Goal: Register for event/course

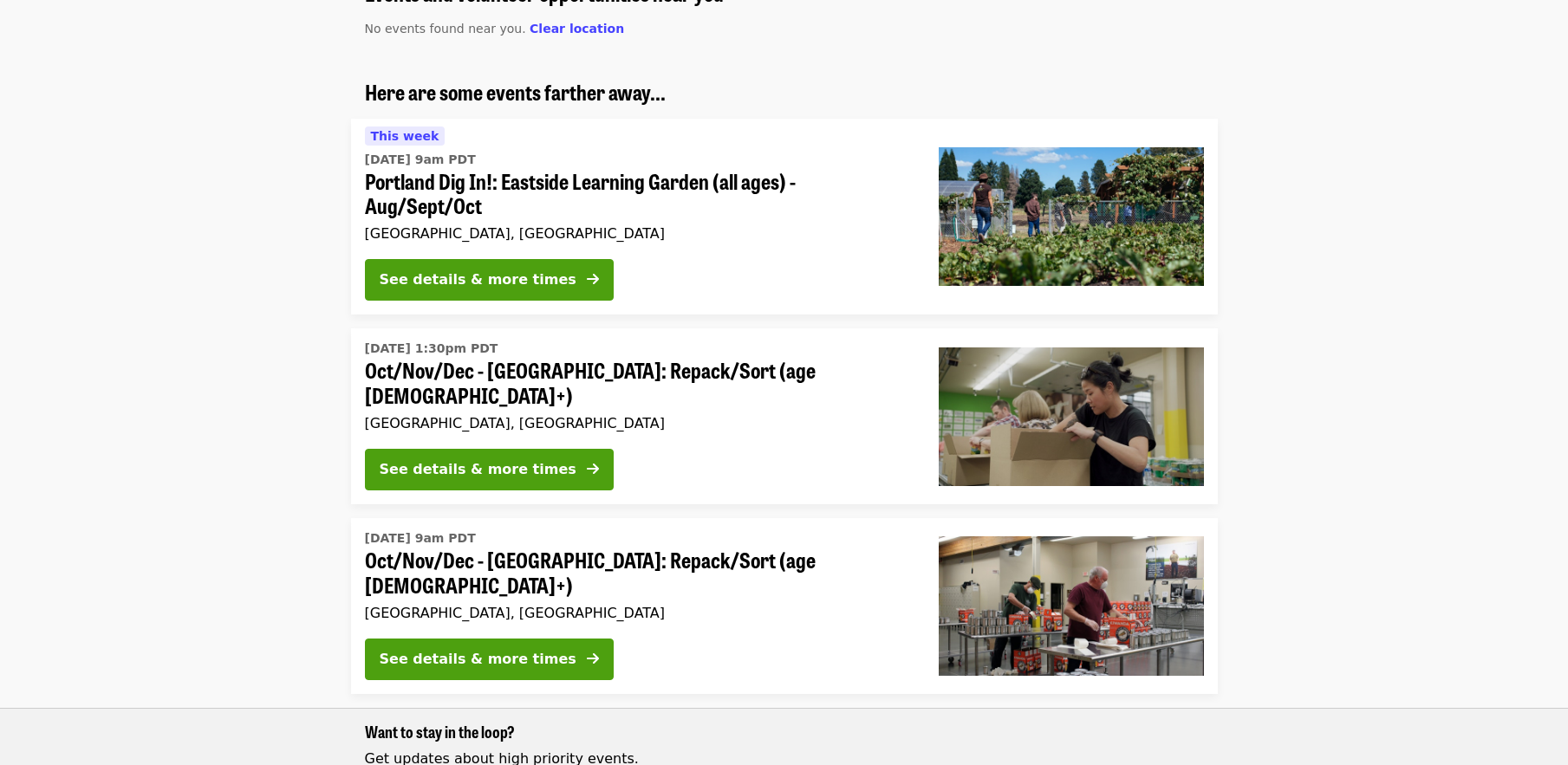
scroll to position [333, 0]
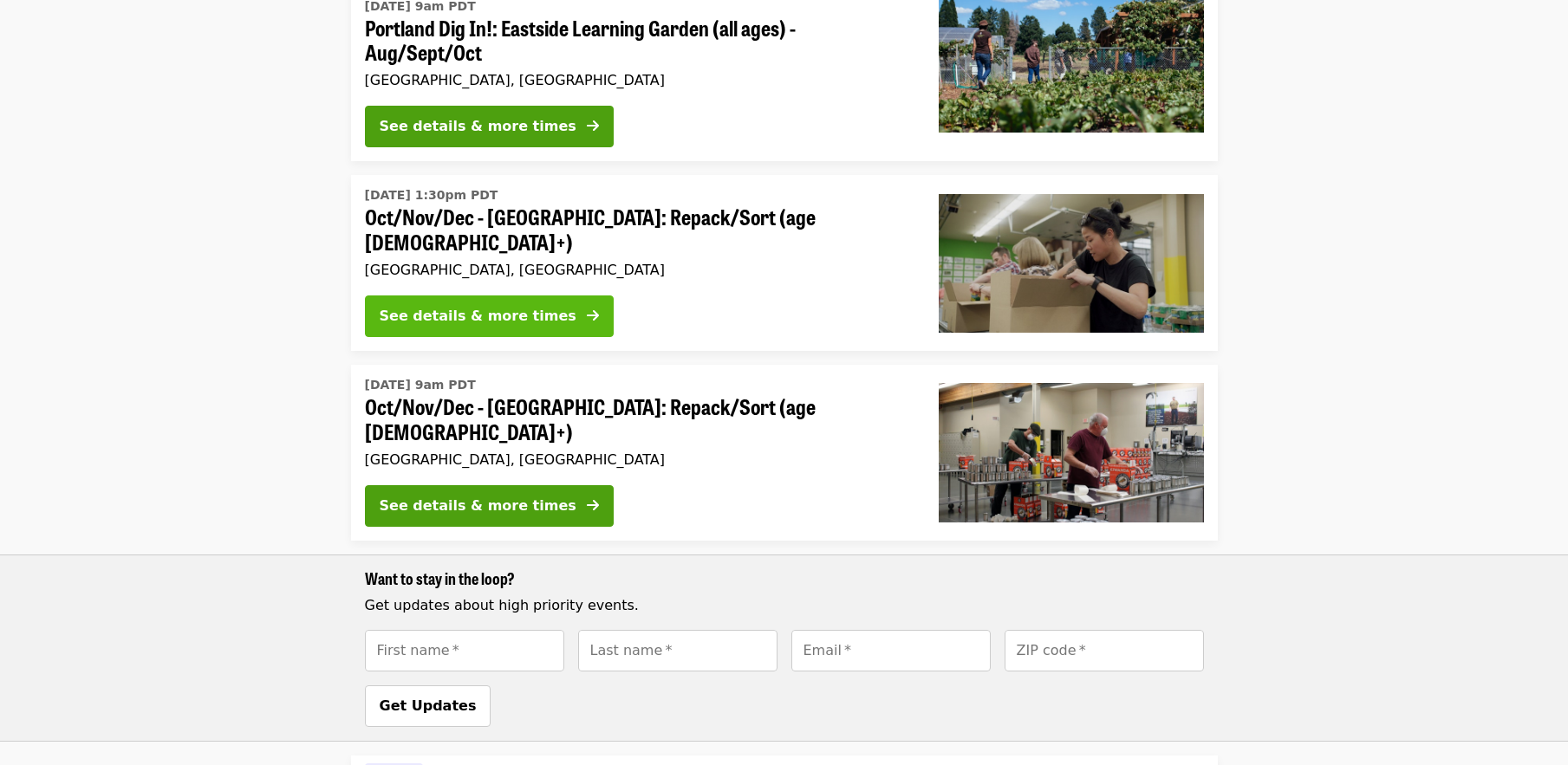
click at [545, 308] on button "See details & more times" at bounding box center [489, 316] width 249 height 41
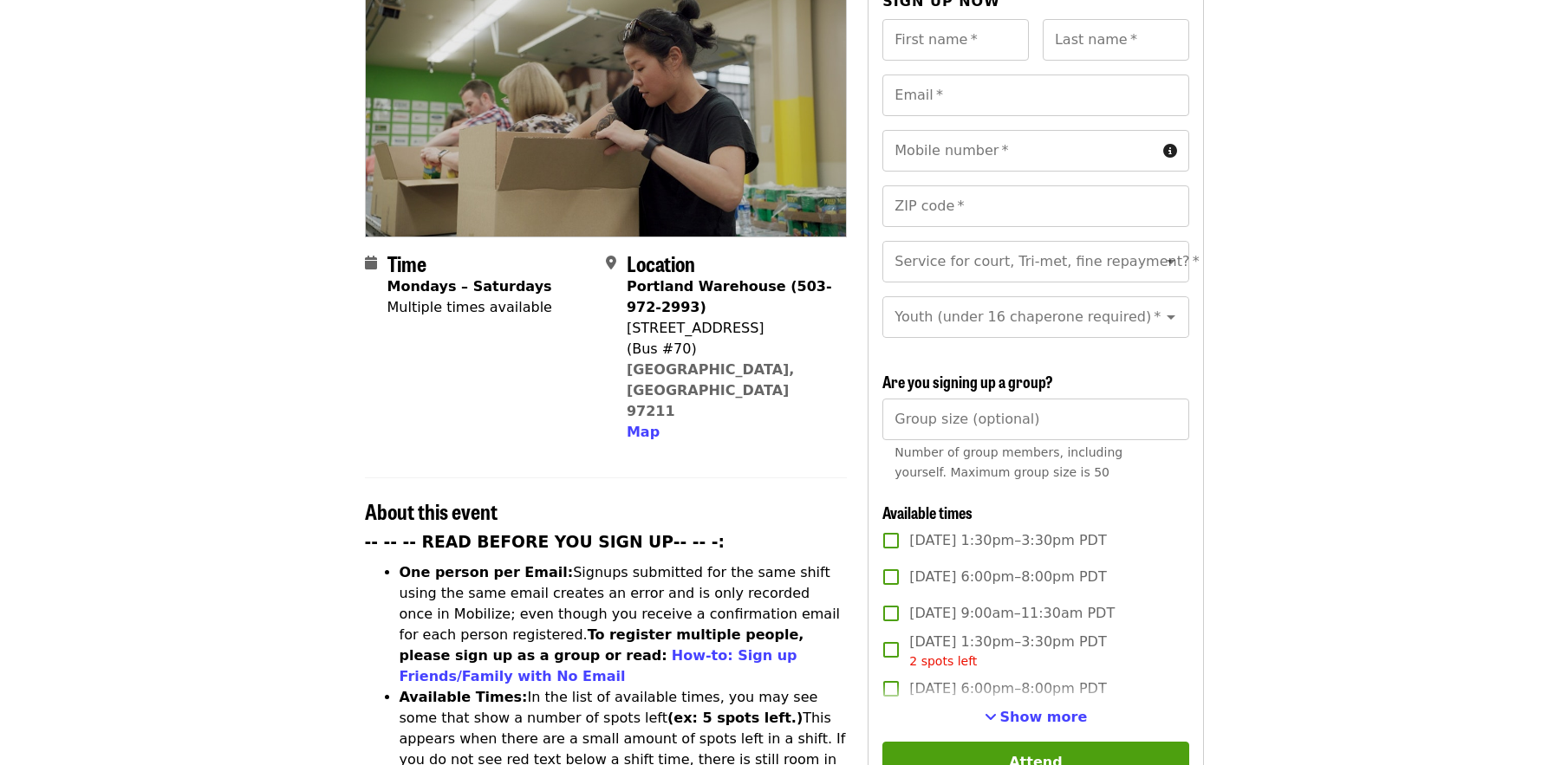
scroll to position [222, 0]
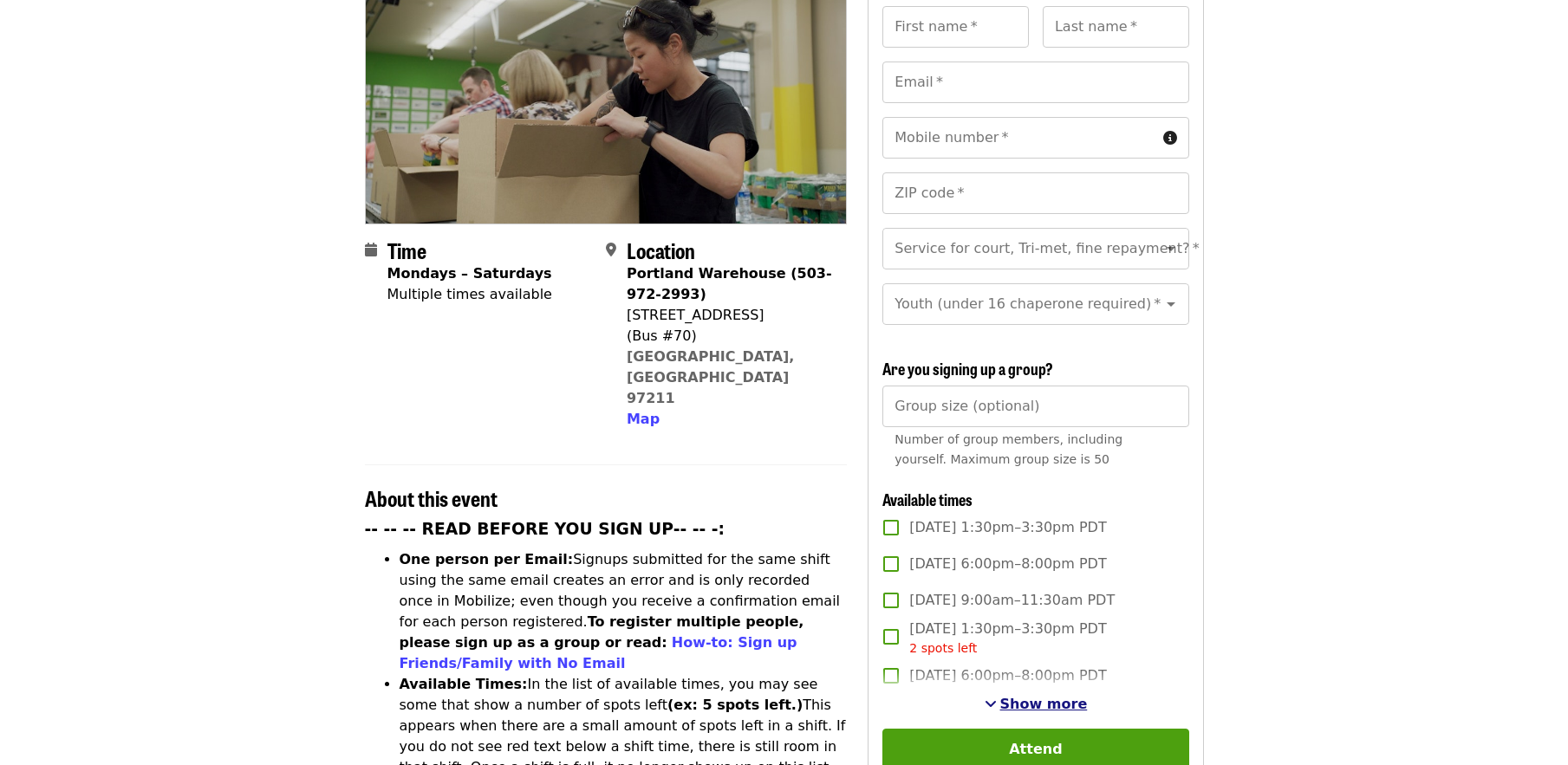
click at [1023, 704] on span "Show more" at bounding box center [1043, 704] width 87 height 17
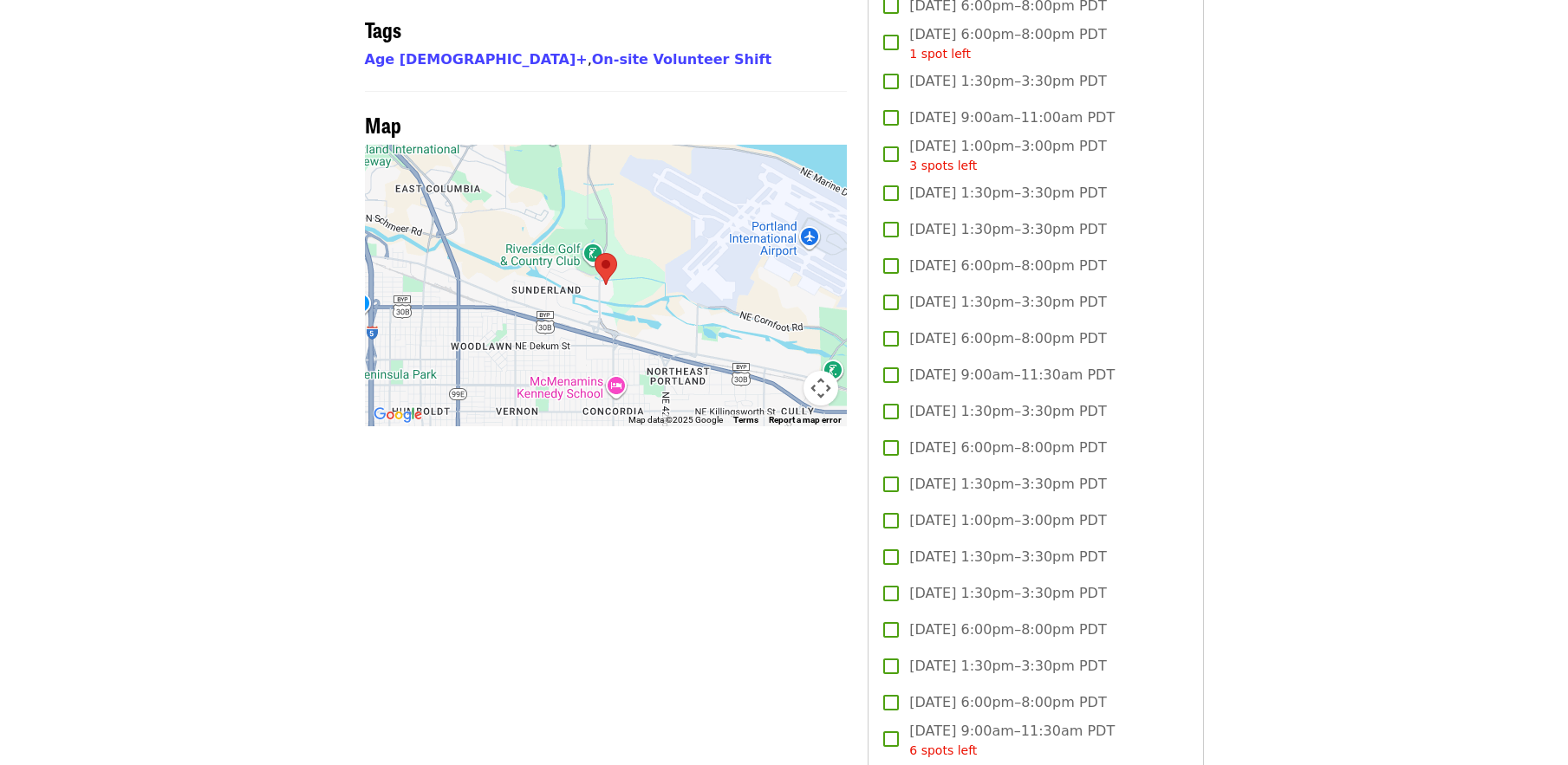
scroll to position [1443, 0]
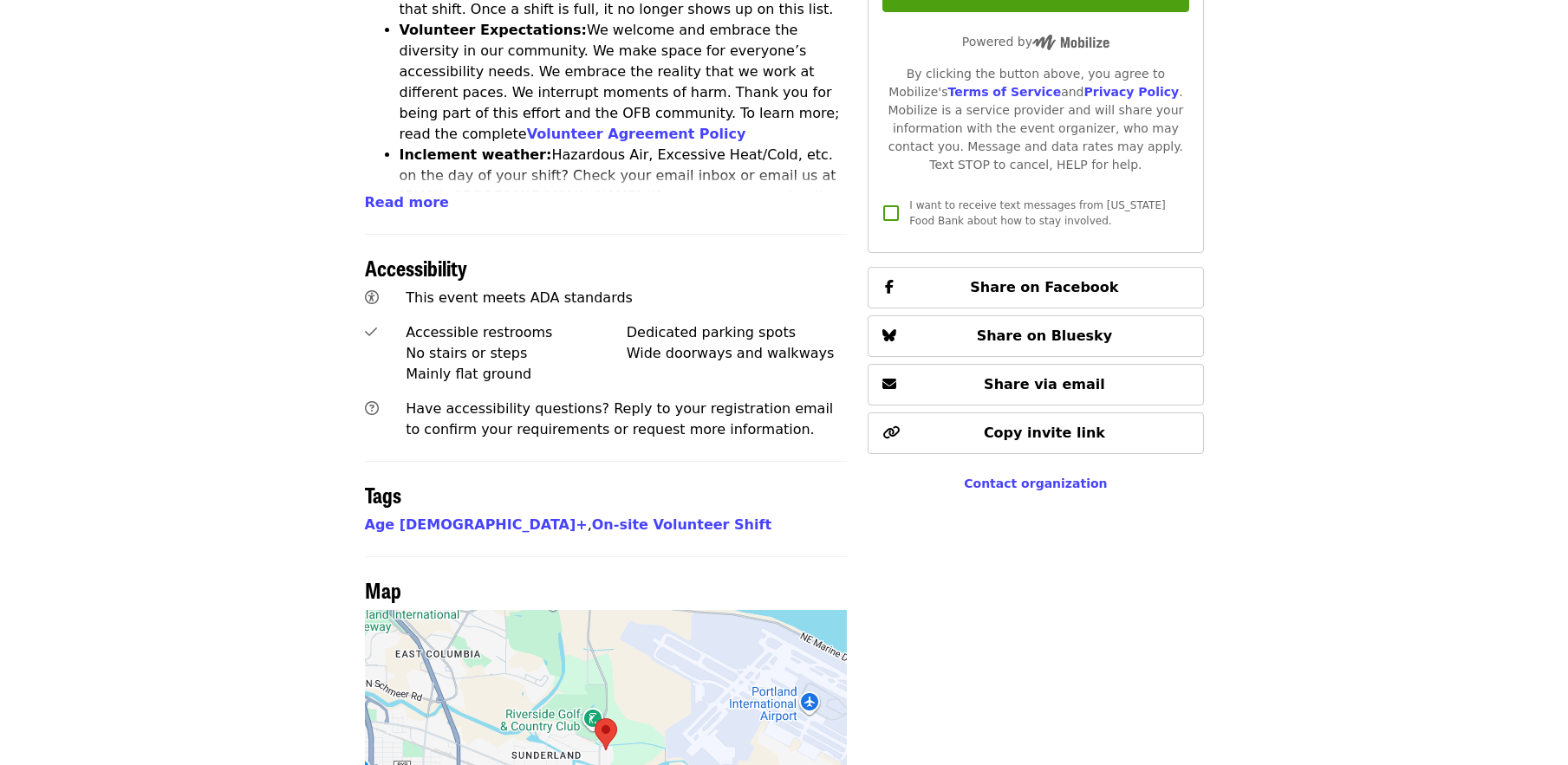
scroll to position [424, 0]
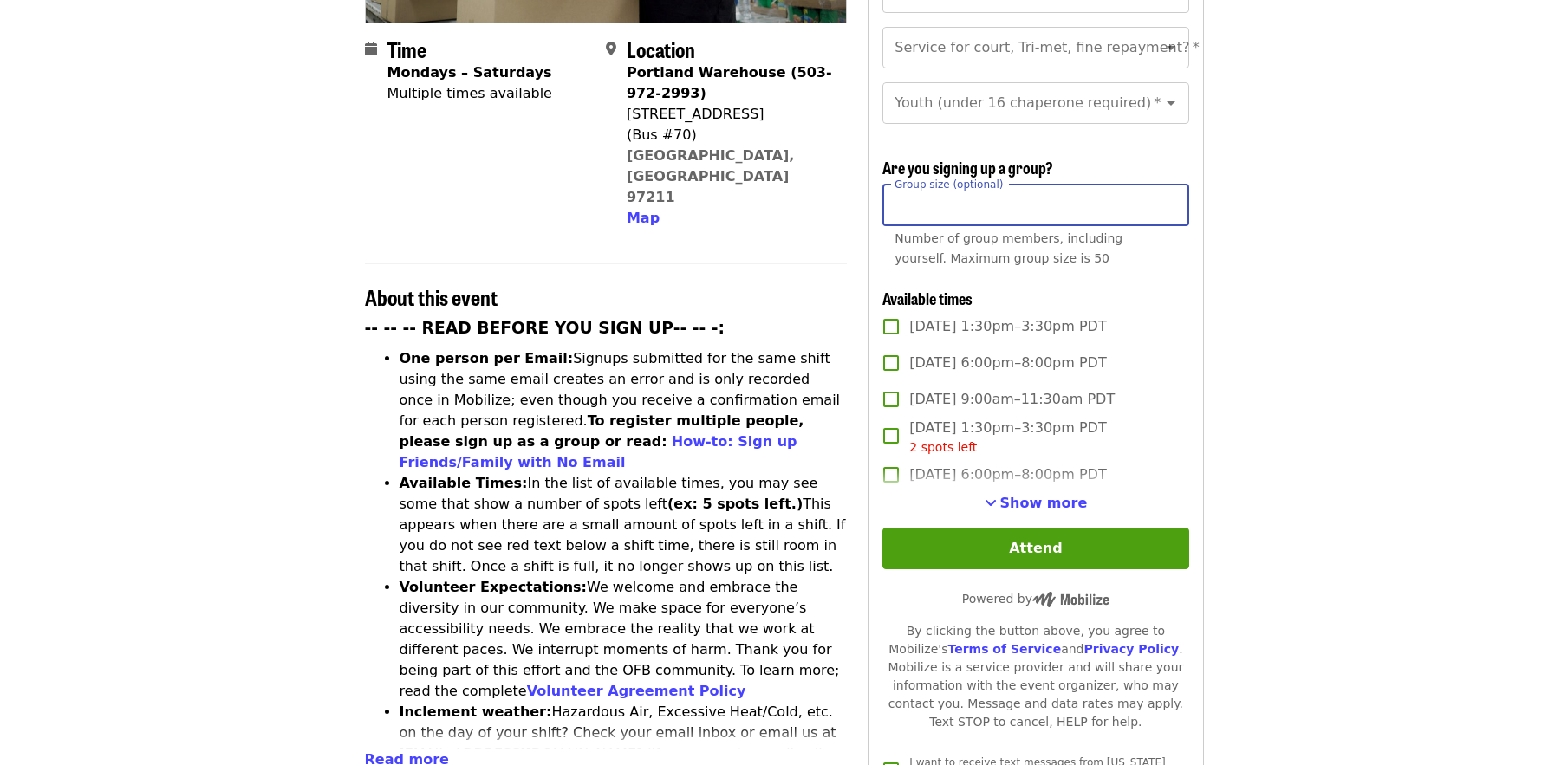
click at [1007, 185] on input "Group size (optional)" at bounding box center [1035, 205] width 306 height 41
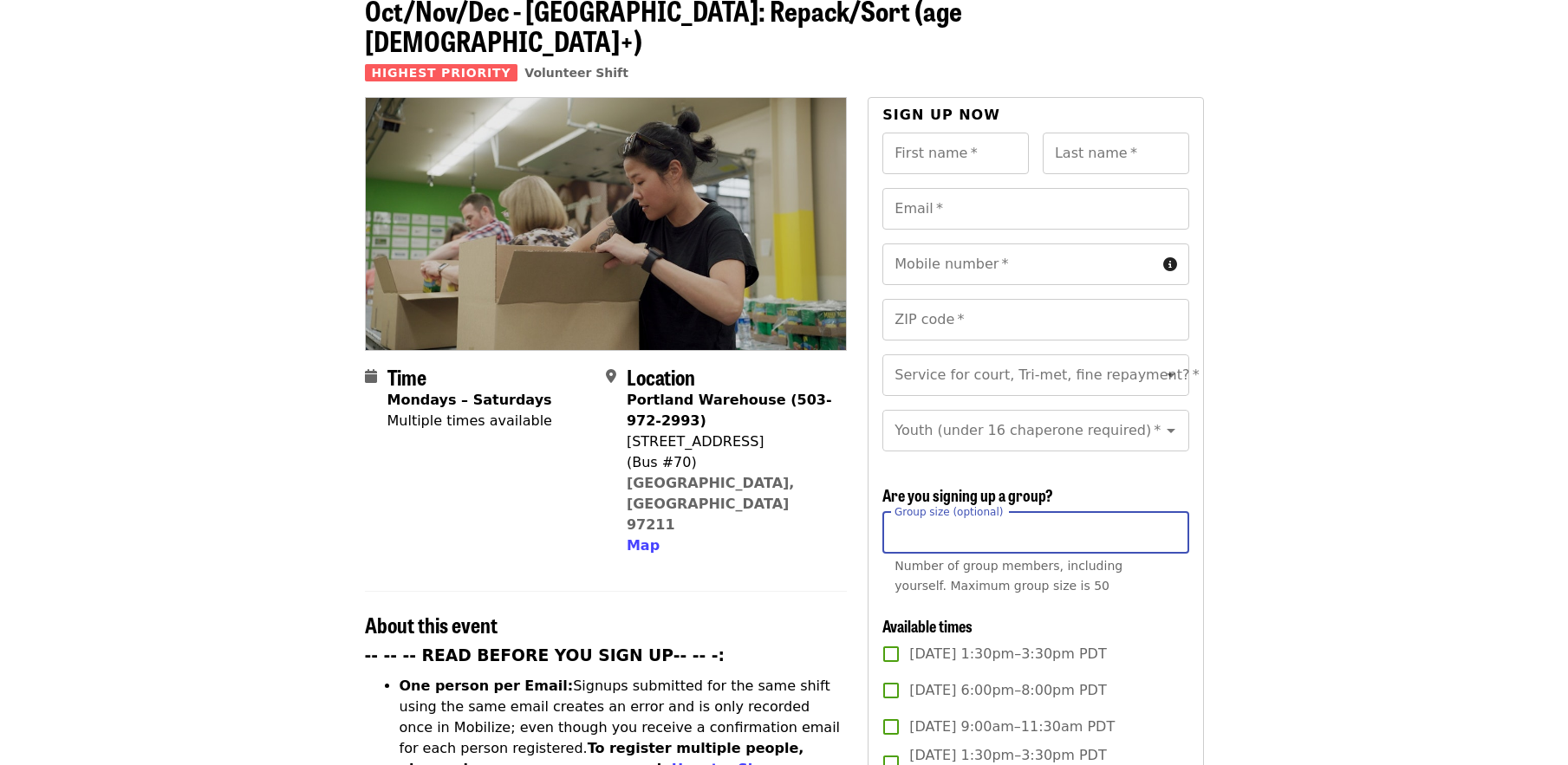
scroll to position [579, 0]
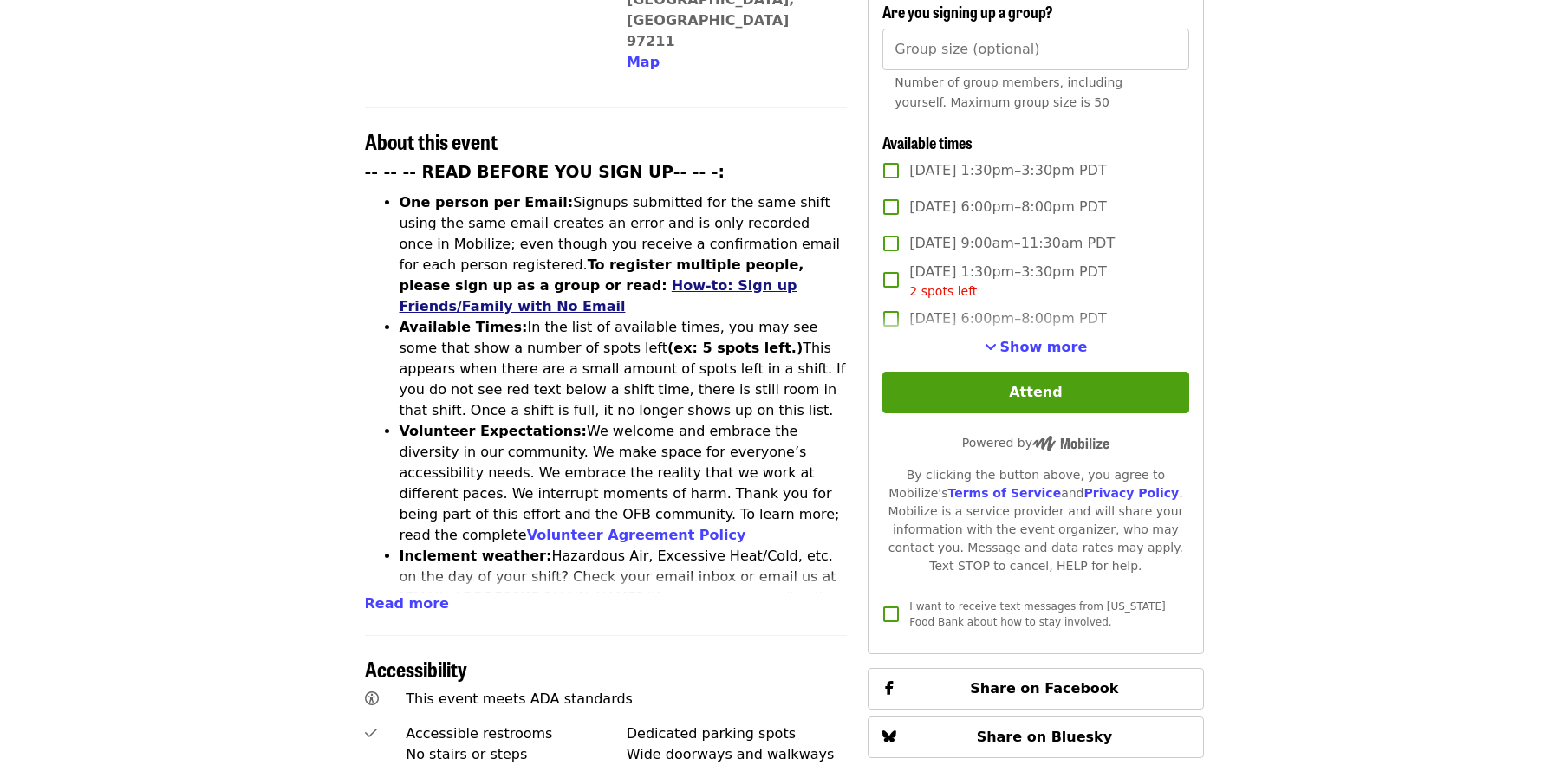
click at [797, 278] on link "How-to: Sign up Friends/Family with No Email" at bounding box center [598, 296] width 398 height 38
